Goal: Information Seeking & Learning: Learn about a topic

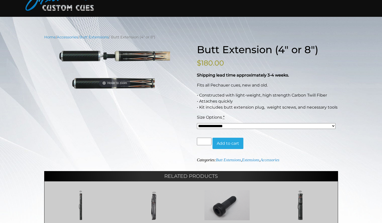
scroll to position [34, 0]
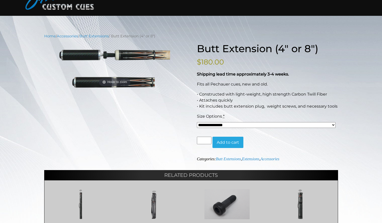
click at [332, 125] on select "**********" at bounding box center [266, 125] width 139 height 6
select select "*****"
click at [197, 122] on select "**********" at bounding box center [266, 125] width 139 height 6
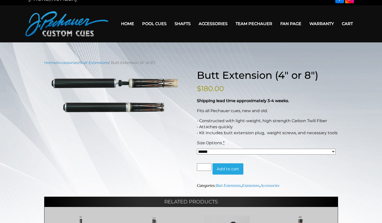
scroll to position [0, 0]
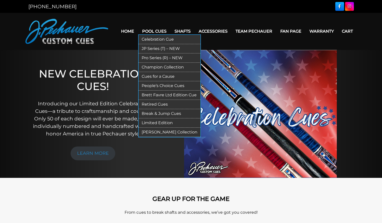
click at [158, 34] on link "Pool Cues" at bounding box center [154, 31] width 32 height 13
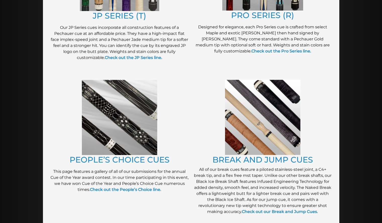
scroll to position [342, 0]
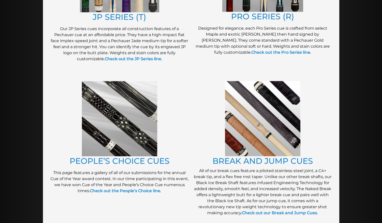
click at [281, 106] on img at bounding box center [262, 118] width 75 height 75
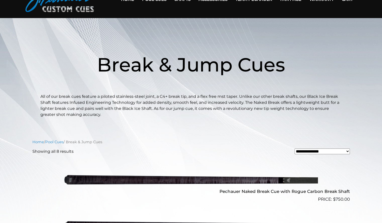
scroll to position [31, 0]
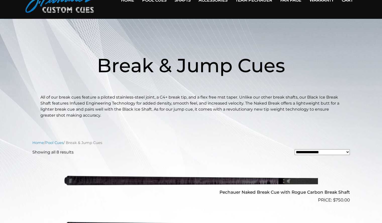
click at [38, 68] on header "Break & Jump Cues All of our break cues feature a piloted stainless-steel joint…" at bounding box center [191, 77] width 382 height 82
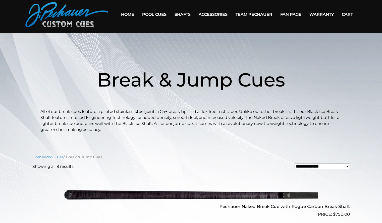
scroll to position [0, 0]
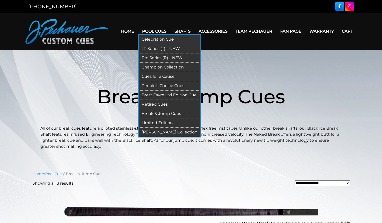
click at [158, 34] on link "Pool Cues" at bounding box center [154, 31] width 32 height 13
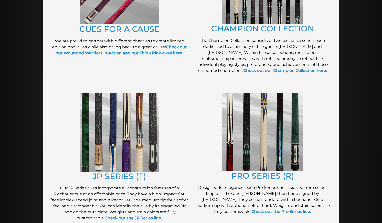
scroll to position [188, 0]
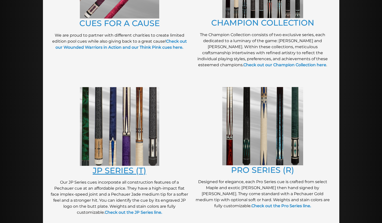
click at [119, 174] on link "JP SERIES (T)" at bounding box center [119, 171] width 53 height 10
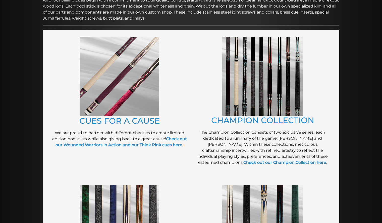
scroll to position [89, 0]
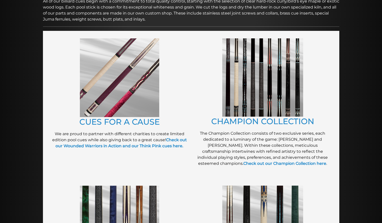
click at [266, 84] on img at bounding box center [262, 77] width 81 height 78
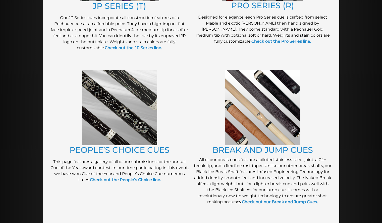
scroll to position [353, 0]
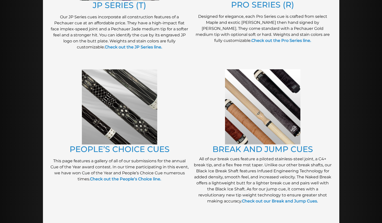
click at [118, 106] on img at bounding box center [119, 106] width 75 height 75
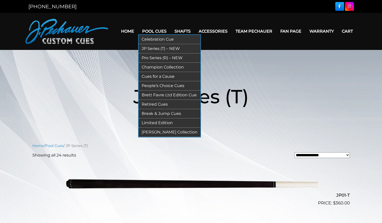
click at [155, 32] on link "Pool Cues" at bounding box center [154, 31] width 32 height 13
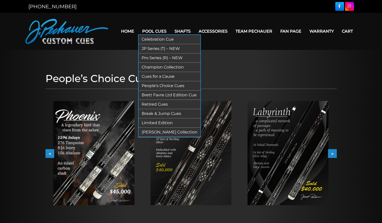
click at [157, 31] on link "Pool Cues" at bounding box center [154, 31] width 32 height 13
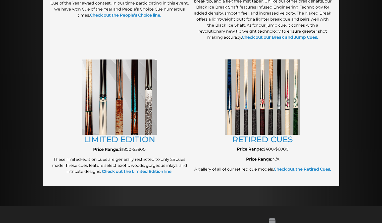
scroll to position [510, 0]
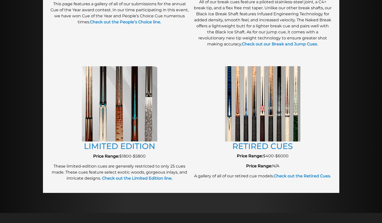
click at [123, 114] on img at bounding box center [119, 103] width 75 height 75
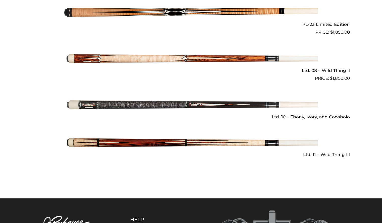
scroll to position [706, 0]
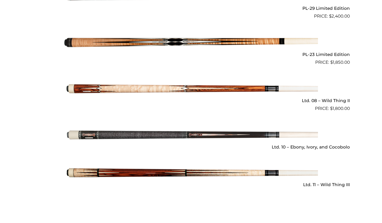
click at [107, 103] on img at bounding box center [190, 89] width 253 height 42
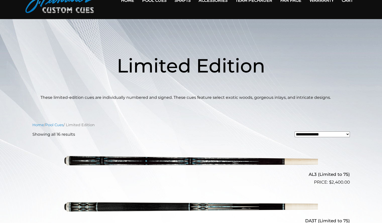
scroll to position [0, 0]
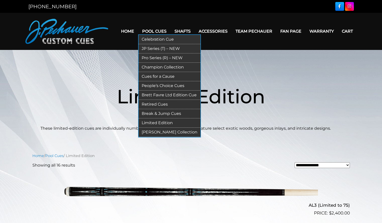
click at [157, 33] on link "Pool Cues" at bounding box center [154, 31] width 32 height 13
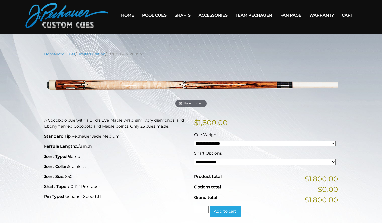
scroll to position [2, 0]
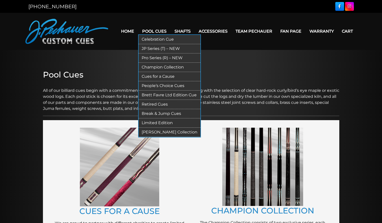
click at [156, 33] on link "Pool Cues" at bounding box center [154, 31] width 32 height 13
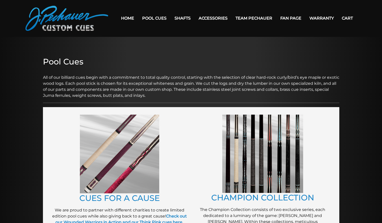
scroll to position [14, 0]
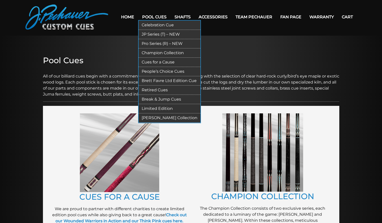
click at [164, 116] on link "[PERSON_NAME] Collection" at bounding box center [170, 117] width 62 height 9
click at [156, 83] on link "Brett Favre Ltd Edition Cue" at bounding box center [170, 80] width 62 height 9
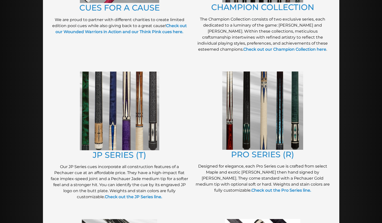
scroll to position [203, 0]
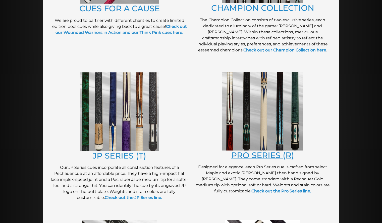
click at [259, 155] on link "PRO SERIES (R)" at bounding box center [262, 155] width 63 height 10
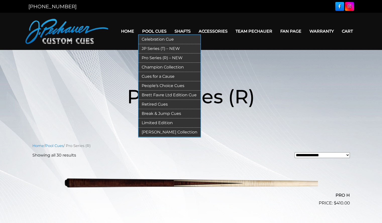
click at [155, 32] on link "Pool Cues" at bounding box center [154, 31] width 32 height 13
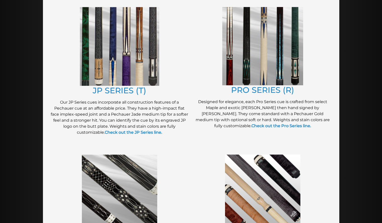
scroll to position [268, 0]
click at [260, 128] on link "Check out the Pro Series line." at bounding box center [281, 125] width 60 height 5
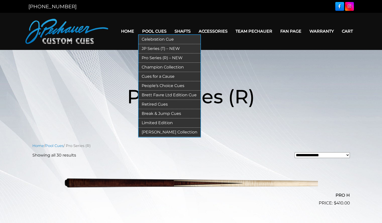
click at [155, 31] on link "Pool Cues" at bounding box center [154, 31] width 32 height 13
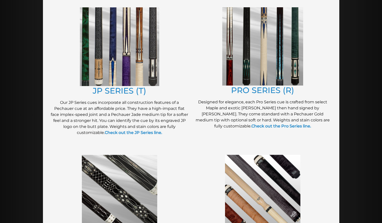
scroll to position [280, 0]
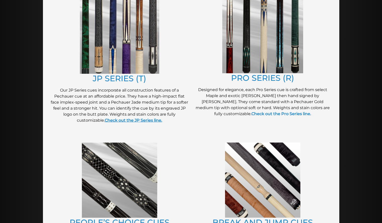
click at [136, 122] on strong "Check out the JP Series line." at bounding box center [133, 120] width 57 height 5
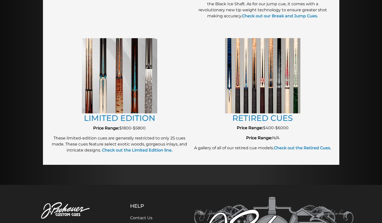
scroll to position [538, 0]
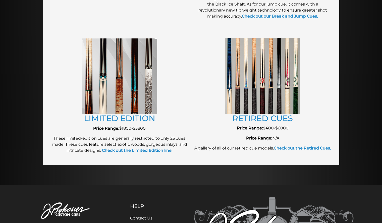
click at [305, 147] on strong "Check out the Retired Cues." at bounding box center [302, 148] width 57 height 5
click at [307, 149] on strong "Check out the Retired Cues." at bounding box center [302, 148] width 57 height 5
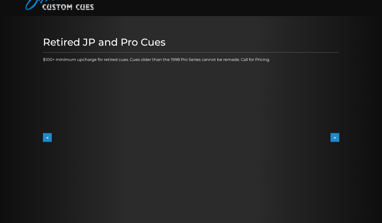
scroll to position [38, 0]
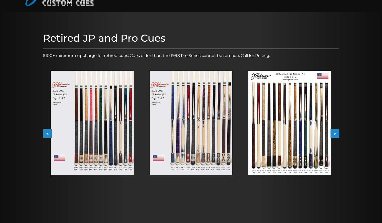
click at [285, 128] on img at bounding box center [289, 123] width 83 height 104
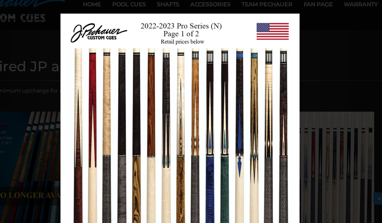
scroll to position [0, 0]
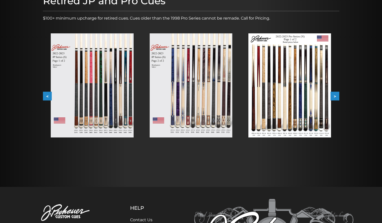
scroll to position [69, 0]
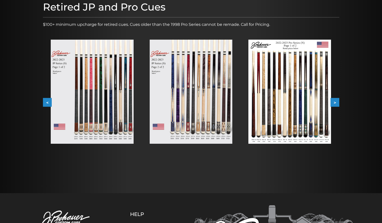
click at [335, 100] on button ">" at bounding box center [334, 102] width 9 height 9
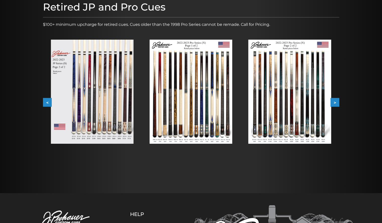
click at [335, 103] on button ">" at bounding box center [334, 102] width 9 height 9
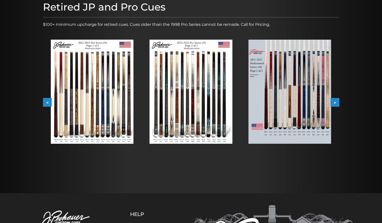
click at [335, 101] on button ">" at bounding box center [334, 102] width 9 height 9
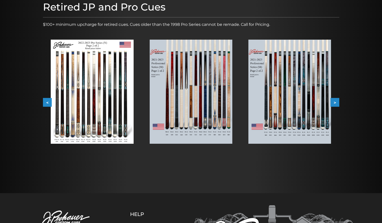
click at [336, 100] on button ">" at bounding box center [334, 102] width 9 height 9
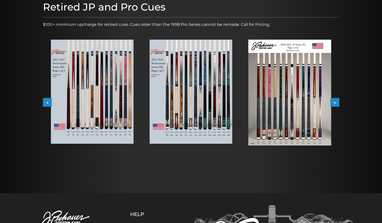
click at [335, 101] on button ">" at bounding box center [334, 102] width 9 height 9
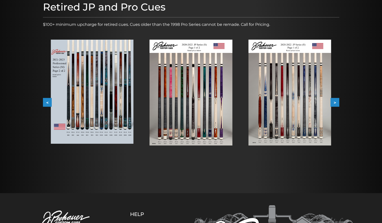
click at [335, 103] on button ">" at bounding box center [334, 102] width 9 height 9
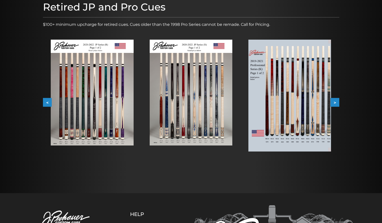
click at [335, 102] on button ">" at bounding box center [334, 102] width 9 height 9
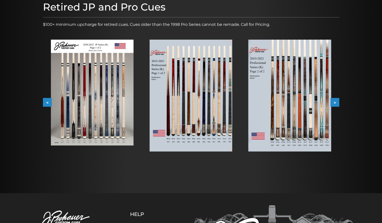
click at [335, 102] on button ">" at bounding box center [334, 102] width 9 height 9
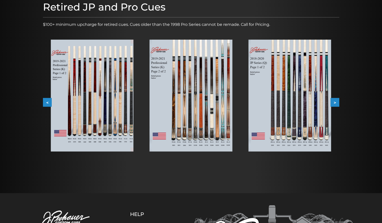
click at [334, 102] on button ">" at bounding box center [334, 102] width 9 height 9
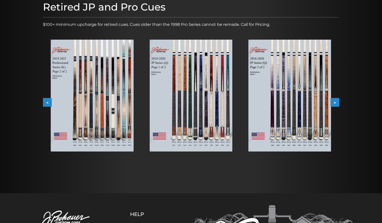
click at [335, 103] on button ">" at bounding box center [334, 102] width 9 height 9
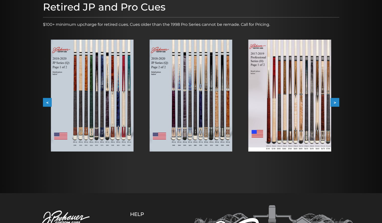
click at [335, 103] on button ">" at bounding box center [334, 102] width 9 height 9
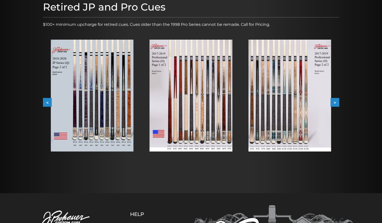
click at [336, 103] on button ">" at bounding box center [334, 102] width 9 height 9
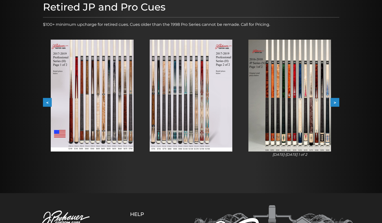
click at [335, 103] on button ">" at bounding box center [334, 102] width 9 height 9
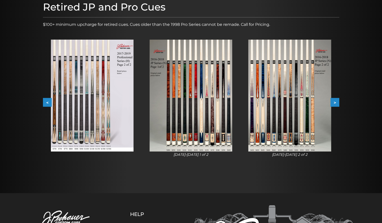
click at [336, 103] on button ">" at bounding box center [334, 102] width 9 height 9
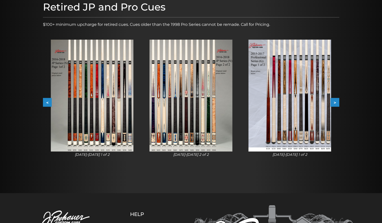
click at [335, 103] on button ">" at bounding box center [334, 102] width 9 height 9
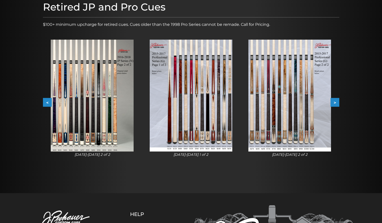
click at [335, 103] on button ">" at bounding box center [334, 102] width 9 height 9
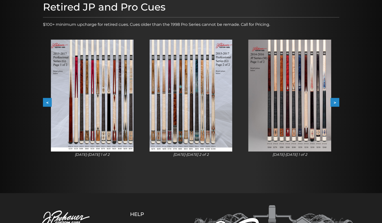
click at [335, 103] on button ">" at bounding box center [334, 102] width 9 height 9
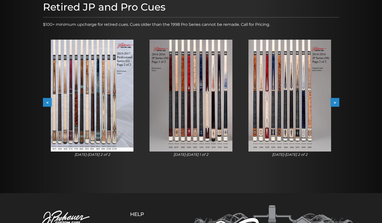
click at [335, 103] on button ">" at bounding box center [334, 102] width 9 height 9
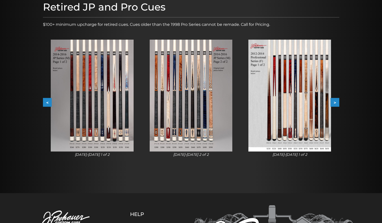
click at [335, 102] on button ">" at bounding box center [334, 102] width 9 height 9
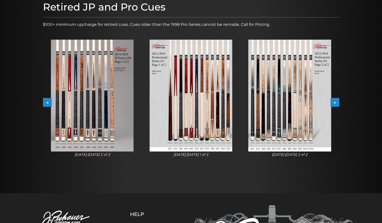
click at [335, 102] on button ">" at bounding box center [334, 102] width 9 height 9
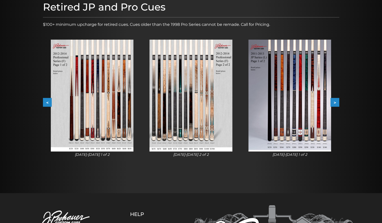
click at [335, 103] on button ">" at bounding box center [334, 102] width 9 height 9
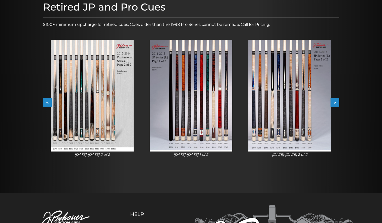
click at [335, 102] on button ">" at bounding box center [334, 102] width 9 height 9
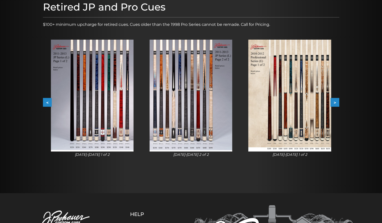
click at [335, 103] on button ">" at bounding box center [334, 102] width 9 height 9
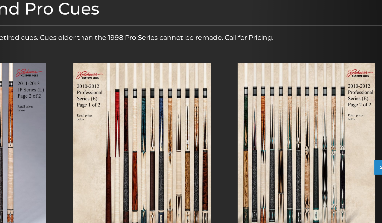
scroll to position [69, 0]
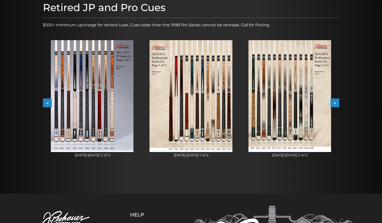
click at [336, 103] on button ">" at bounding box center [334, 103] width 9 height 9
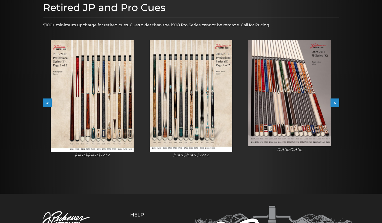
click at [334, 103] on button ">" at bounding box center [334, 103] width 9 height 9
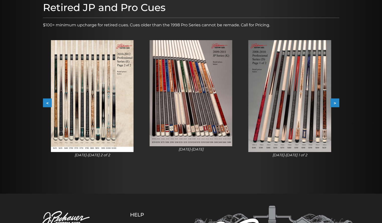
click at [335, 103] on button ">" at bounding box center [334, 103] width 9 height 9
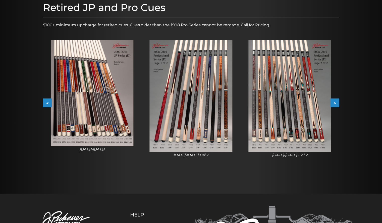
click at [334, 102] on button ">" at bounding box center [334, 103] width 9 height 9
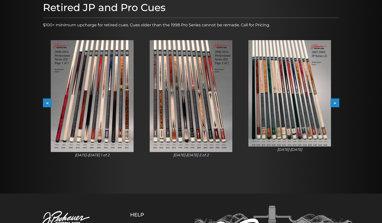
click at [335, 103] on button ">" at bounding box center [334, 103] width 9 height 9
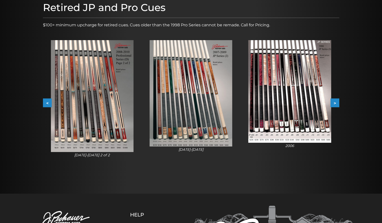
click at [335, 103] on button ">" at bounding box center [334, 103] width 9 height 9
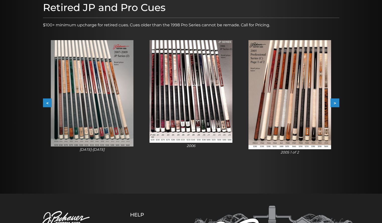
click at [335, 103] on button ">" at bounding box center [334, 103] width 9 height 9
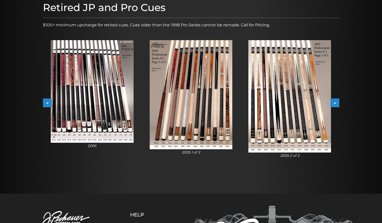
click at [335, 103] on button ">" at bounding box center [334, 103] width 9 height 9
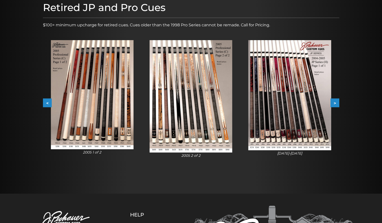
click at [335, 103] on button ">" at bounding box center [334, 103] width 9 height 9
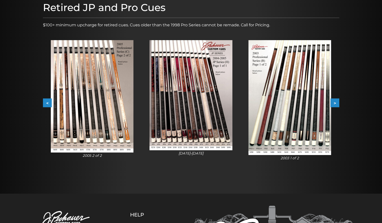
click at [335, 104] on button ">" at bounding box center [334, 103] width 9 height 9
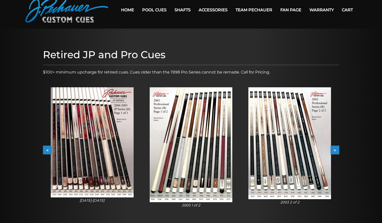
scroll to position [0, 0]
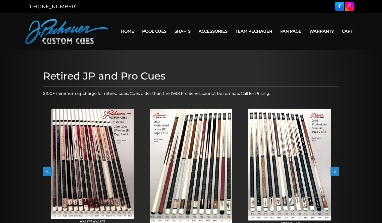
click at [128, 32] on link "Home" at bounding box center [127, 31] width 21 height 13
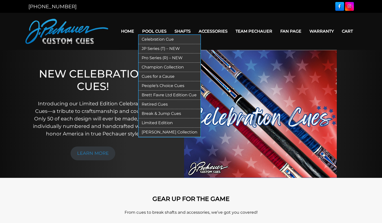
click at [157, 32] on link "Pool Cues" at bounding box center [154, 31] width 32 height 13
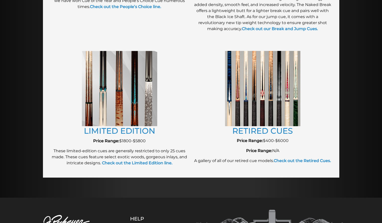
scroll to position [527, 0]
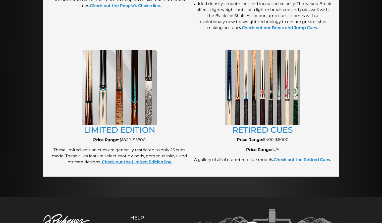
click at [144, 163] on strong "Check out the Limited Edition line." at bounding box center [137, 162] width 71 height 5
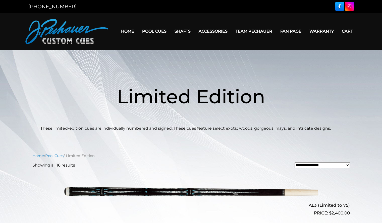
click at [79, 103] on h1 "Limited Edition" at bounding box center [190, 97] width 301 height 58
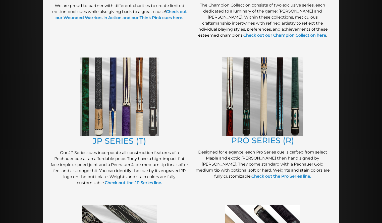
scroll to position [218, 0]
click at [252, 105] on img at bounding box center [262, 96] width 81 height 78
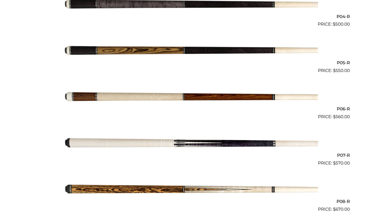
scroll to position [318, 0]
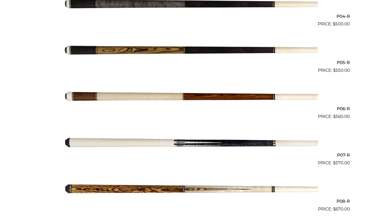
click at [35, 155] on h2 "P07-R" at bounding box center [190, 154] width 317 height 9
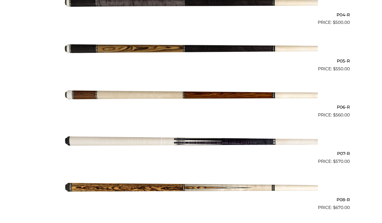
scroll to position [335, 0]
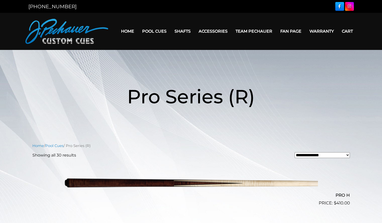
scroll to position [336, 0]
